Goal: Task Accomplishment & Management: Manage account settings

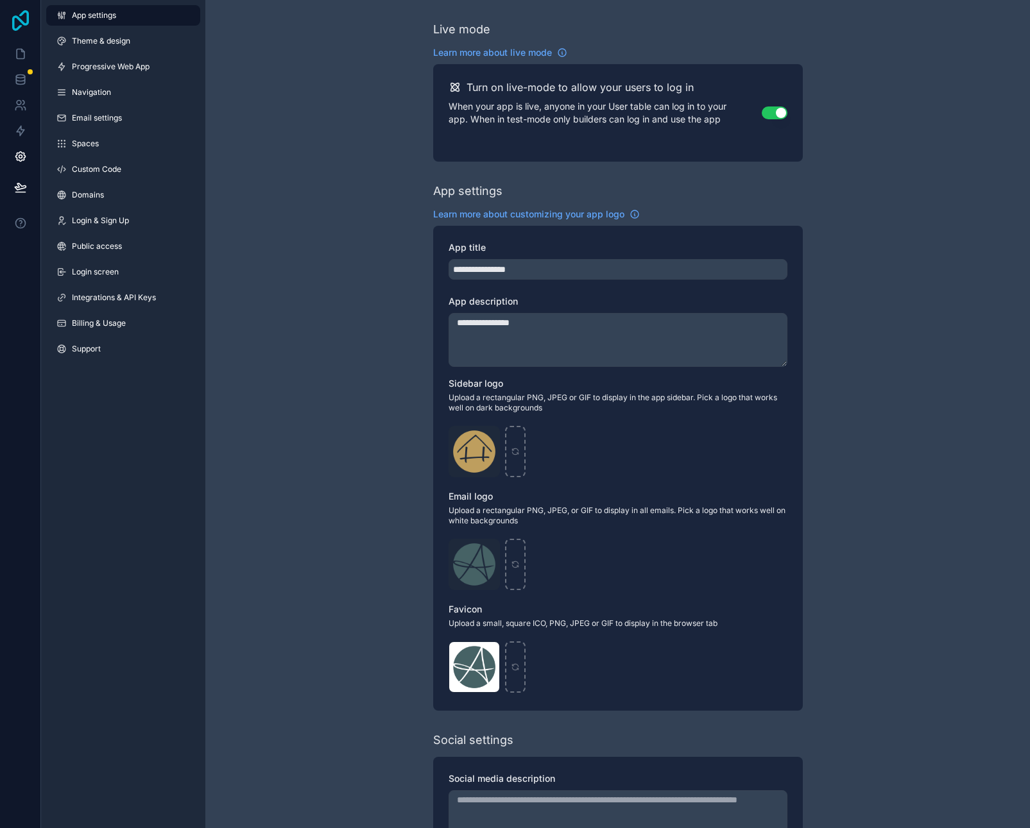
click at [22, 22] on icon at bounding box center [21, 20] width 26 height 21
